Goal: Information Seeking & Learning: Learn about a topic

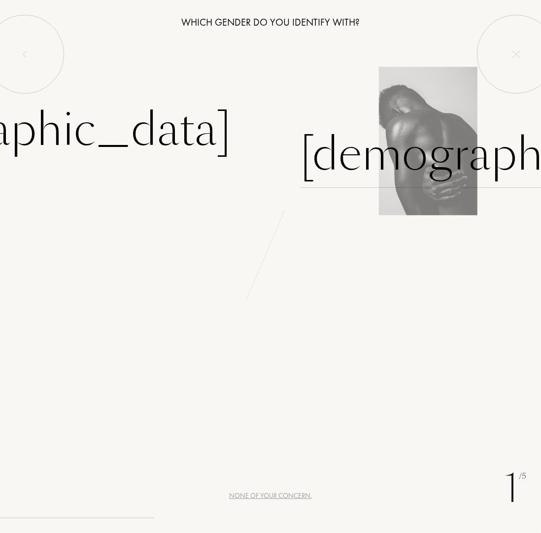
click at [330, 146] on div "[DEMOGRAPHIC_DATA]" at bounding box center [506, 154] width 412 height 67
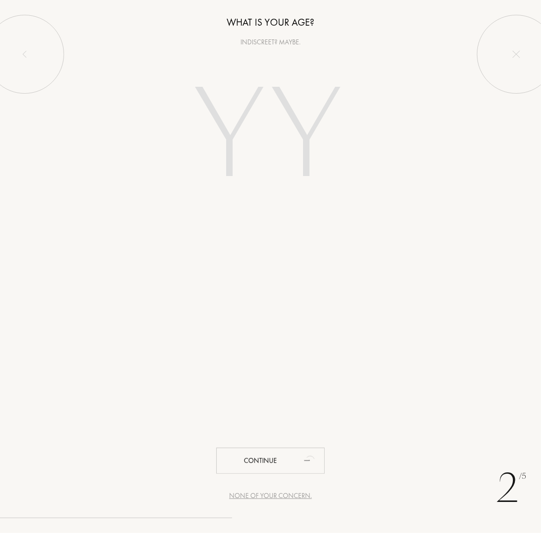
click at [279, 493] on div "None of your concern." at bounding box center [270, 495] width 83 height 10
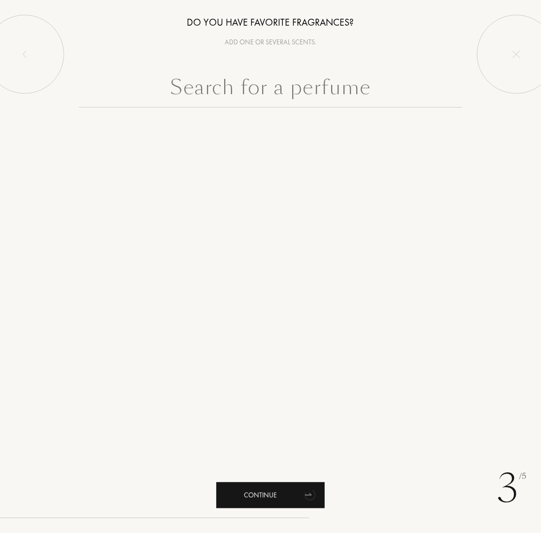
click at [275, 501] on div "Continue" at bounding box center [270, 495] width 108 height 26
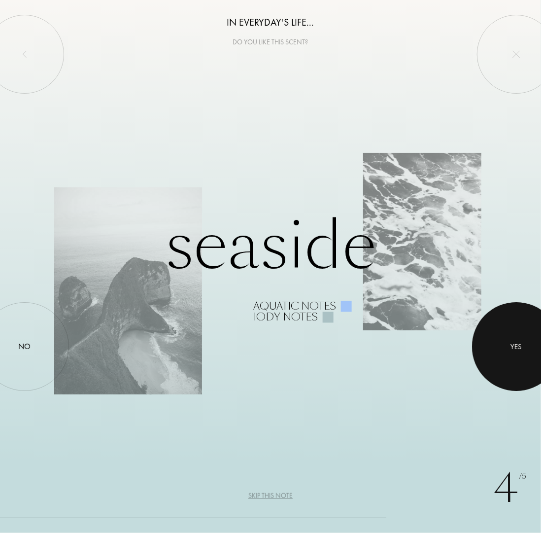
click at [517, 343] on div "Yes" at bounding box center [516, 346] width 11 height 11
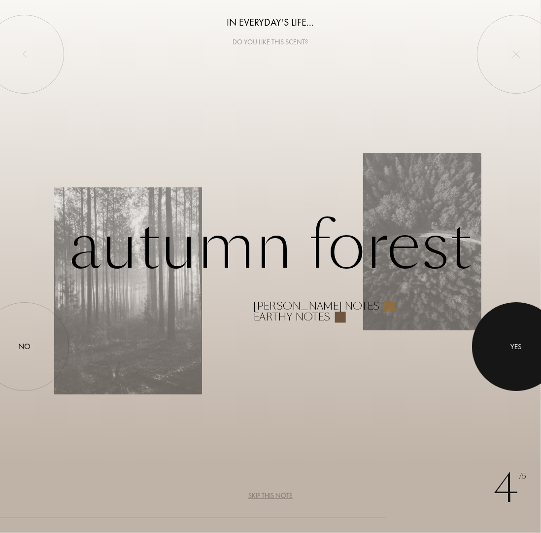
click at [495, 335] on div at bounding box center [516, 346] width 89 height 89
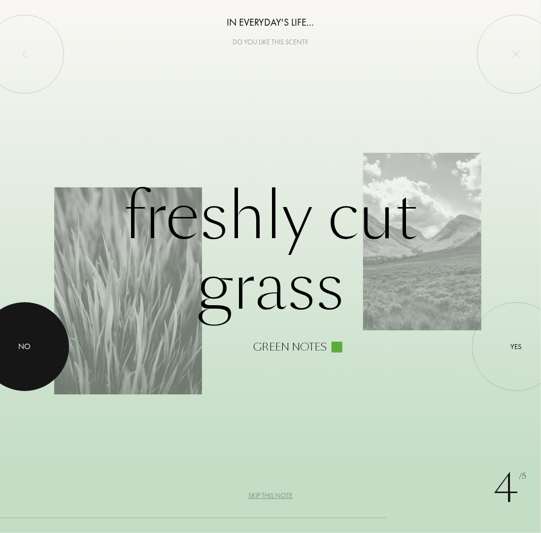
click at [44, 355] on div at bounding box center [24, 346] width 89 height 89
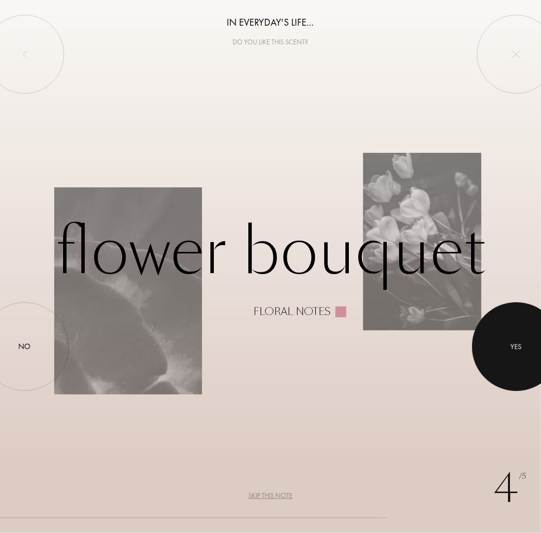
click at [515, 345] on div "Yes" at bounding box center [516, 346] width 11 height 11
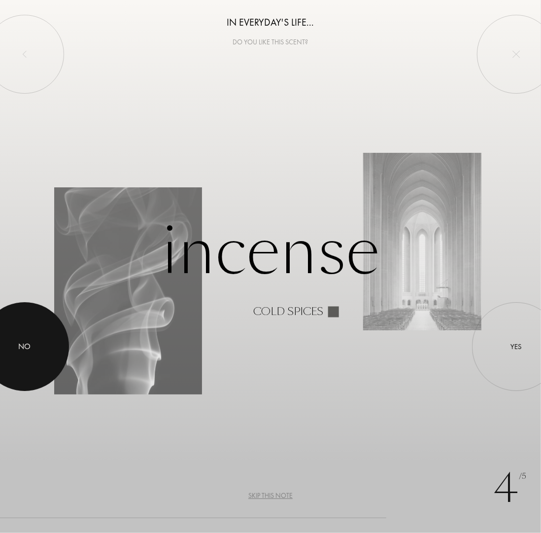
click at [44, 358] on div at bounding box center [24, 346] width 89 height 89
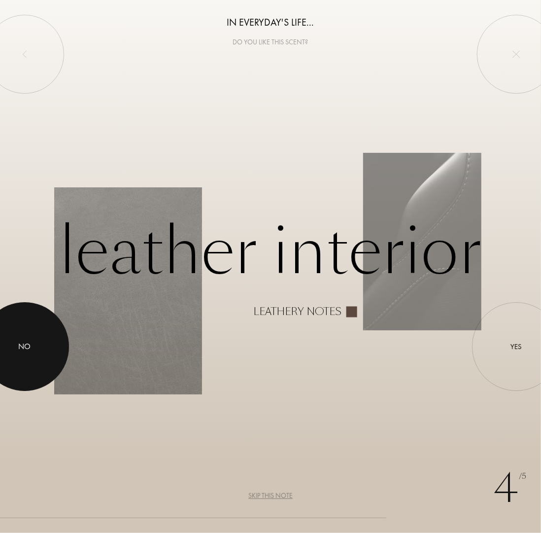
click at [46, 353] on div at bounding box center [24, 346] width 89 height 89
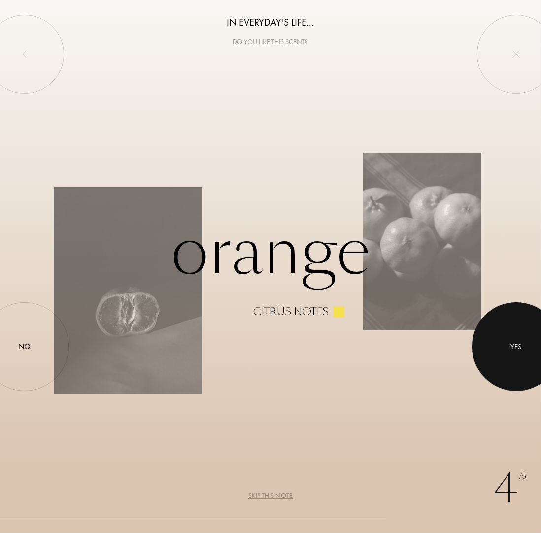
click at [518, 335] on div at bounding box center [516, 346] width 89 height 89
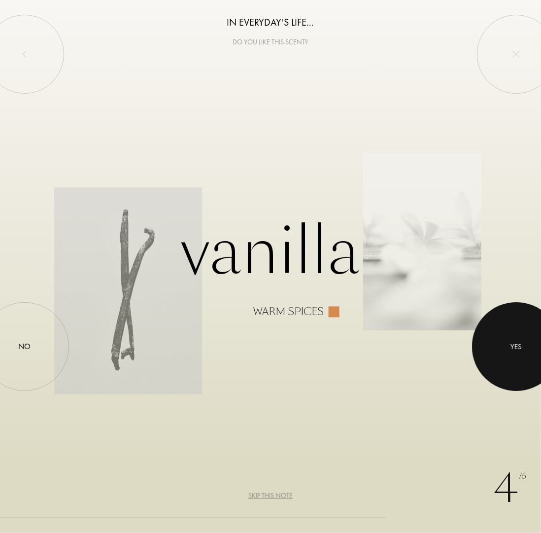
click at [512, 355] on div at bounding box center [516, 346] width 89 height 89
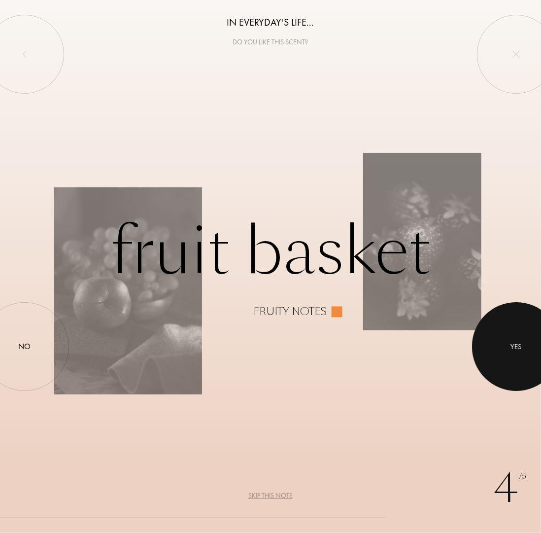
click at [512, 355] on div at bounding box center [516, 346] width 89 height 89
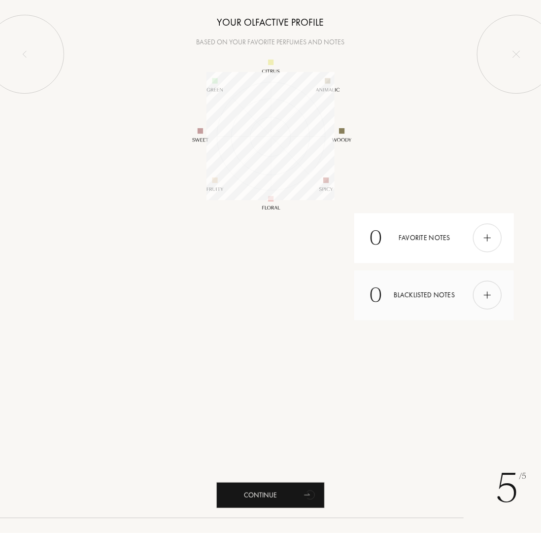
scroll to position [128, 128]
click at [293, 492] on div "Continue" at bounding box center [270, 495] width 108 height 26
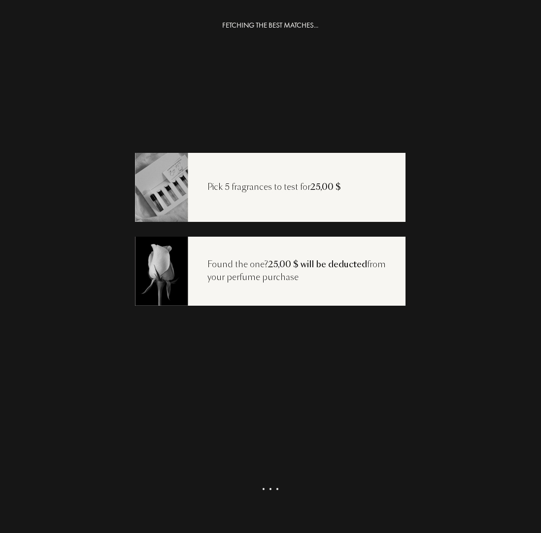
scroll to position [20, 0]
